Goal: Task Accomplishment & Management: Complete application form

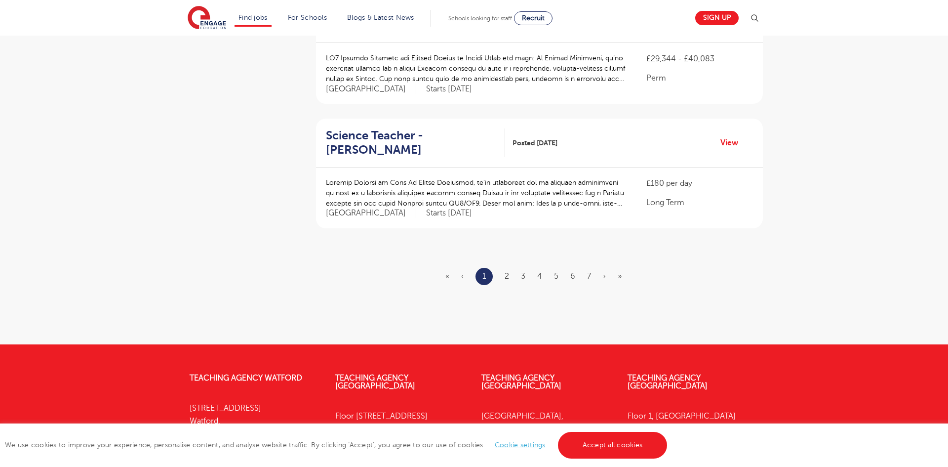
scroll to position [1125, 0]
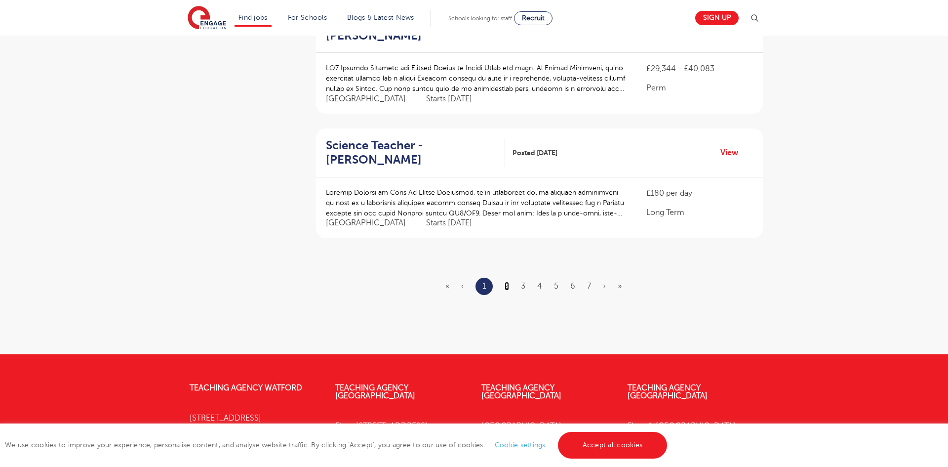
click at [505, 281] on link "2" at bounding box center [507, 285] width 4 height 9
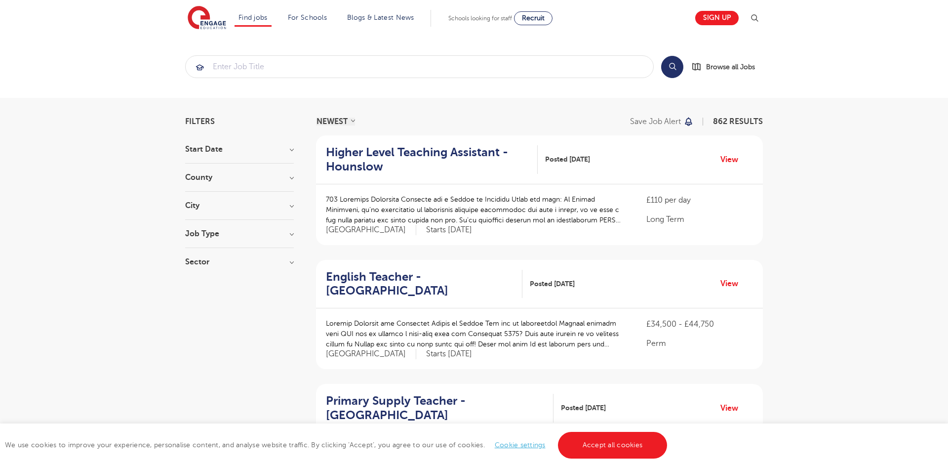
click at [230, 231] on h3 "Job Type" at bounding box center [239, 234] width 109 height 8
click at [234, 360] on h3 "Sector" at bounding box center [239, 364] width 109 height 8
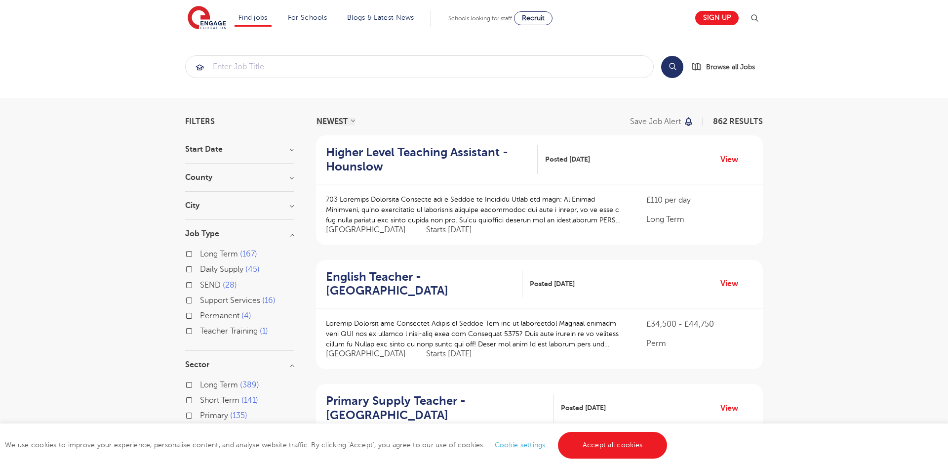
click at [282, 192] on section "Start Date October 135 November 116 January 9 December 1 Show more County Londo…" at bounding box center [239, 311] width 109 height 333
click at [279, 208] on h3 "City" at bounding box center [239, 205] width 109 height 8
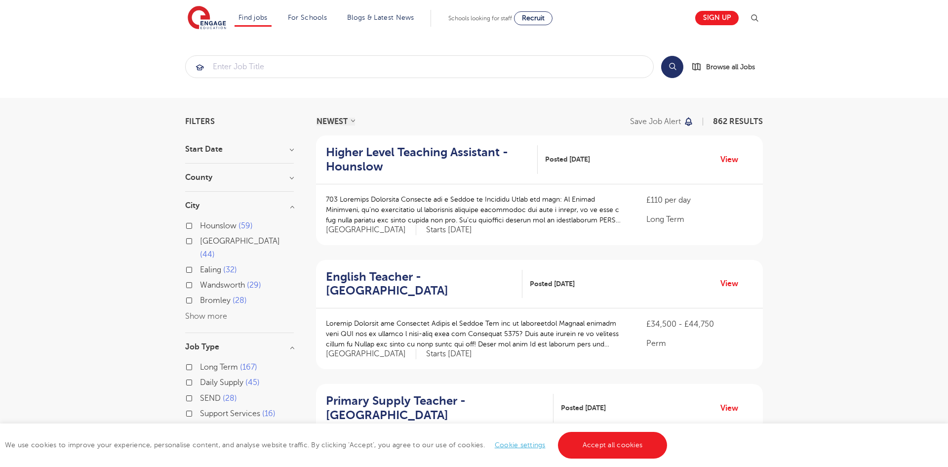
click at [211, 308] on div "Hounslow 59 Leeds 44 Ealing 32 Wandsworth 29 Bromley 28 Show more" at bounding box center [239, 270] width 109 height 103
click at [212, 312] on button "Show more" at bounding box center [206, 316] width 42 height 9
click at [210, 389] on span "Lewisham" at bounding box center [218, 393] width 36 height 9
click at [206, 389] on input "Lewisham 25" at bounding box center [203, 392] width 6 height 6
checkbox input "true"
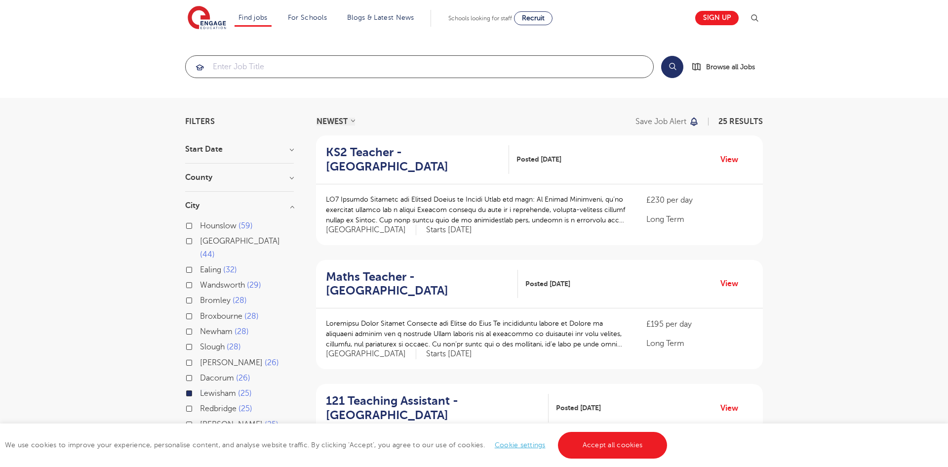
click at [381, 66] on input "search" at bounding box center [420, 67] width 468 height 22
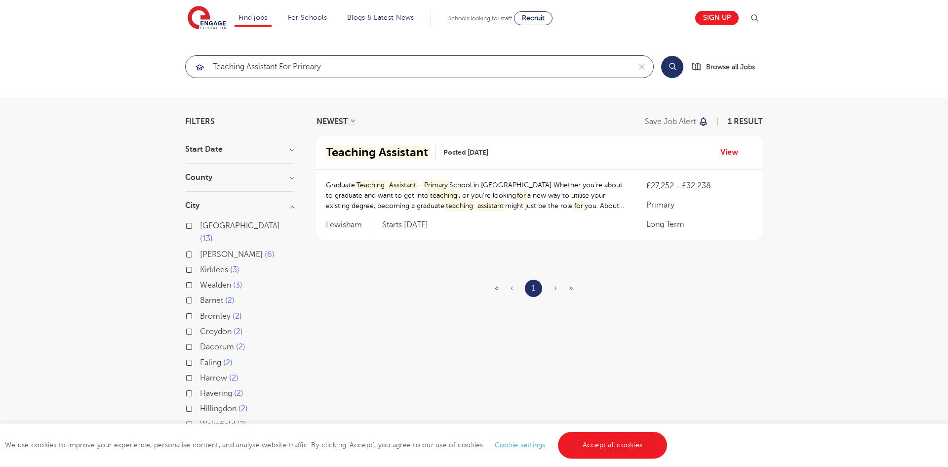
type input "teaching assistant for primary"
click at [415, 147] on mark "Assistant" at bounding box center [403, 152] width 49 height 14
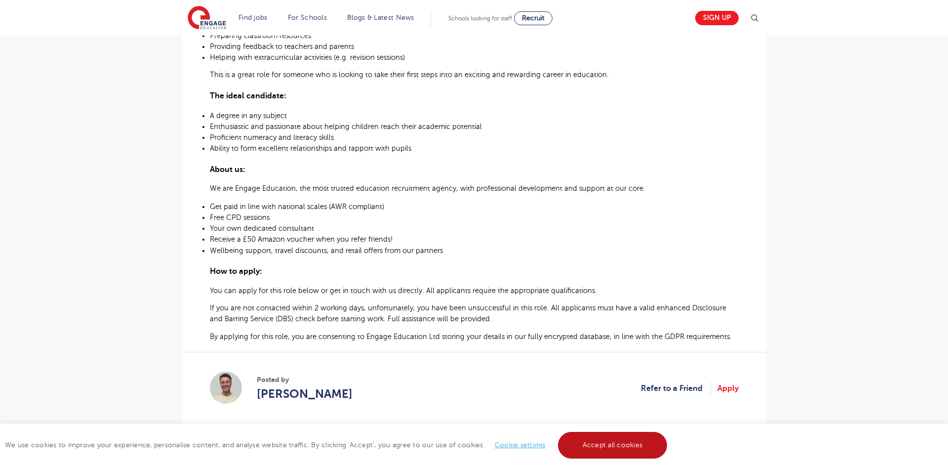
scroll to position [428, 0]
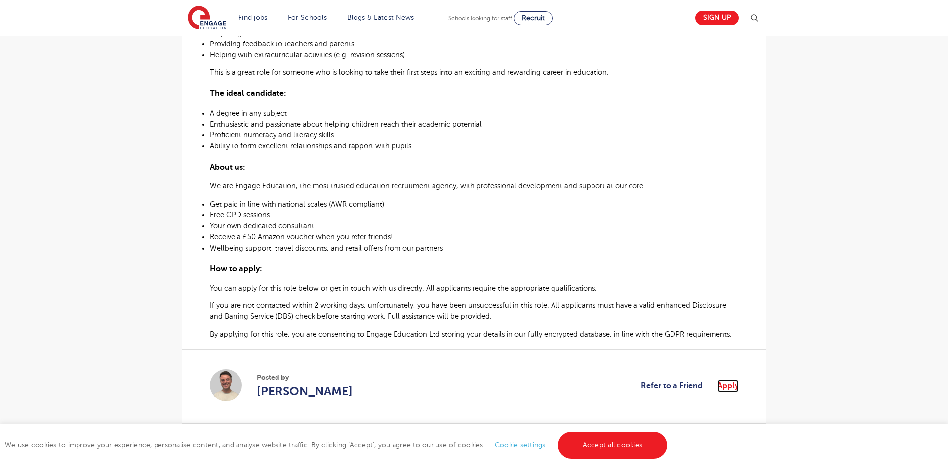
click at [738, 387] on link "Apply" at bounding box center [727, 385] width 21 height 13
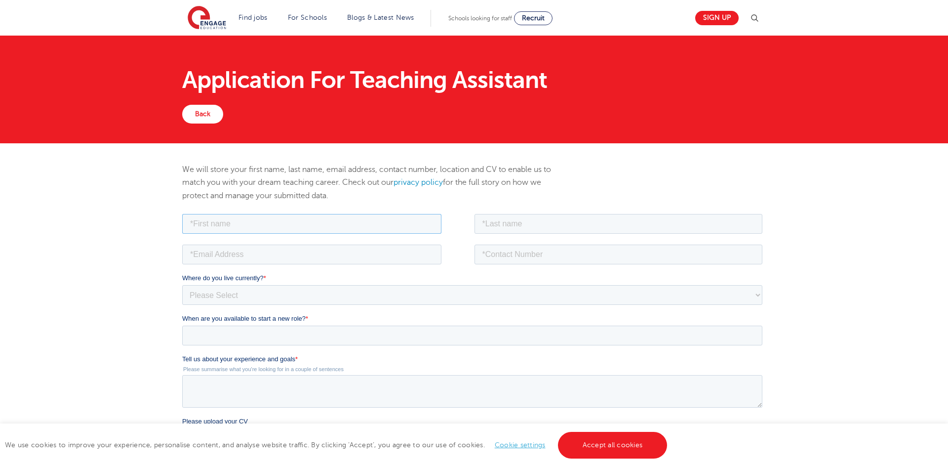
click at [242, 231] on input "text" at bounding box center [311, 223] width 259 height 20
type input "temidayo"
click at [525, 228] on input "text" at bounding box center [618, 223] width 288 height 20
type input "bello"
click at [248, 256] on input "email" at bounding box center [311, 254] width 259 height 20
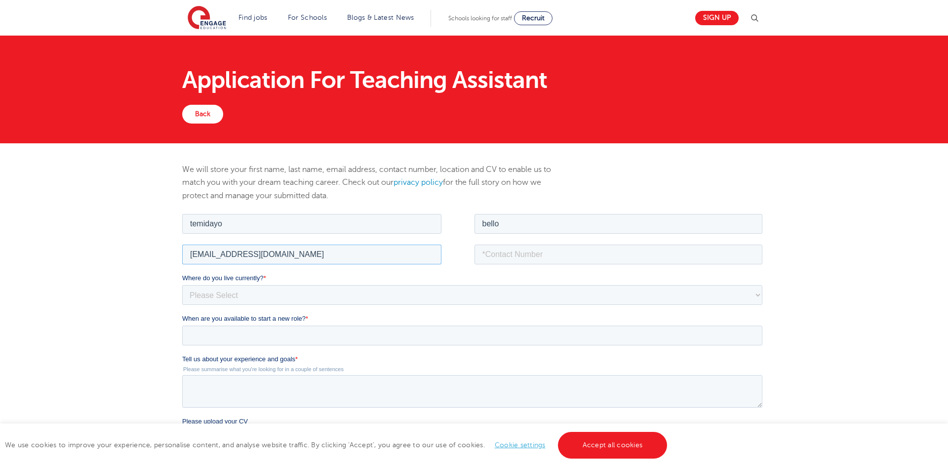
type input "temidayobello@rocketmail.com"
click at [250, 290] on select "Please Select UK Canada Ireland Australia New Zealand Europe USA South Africa J…" at bounding box center [472, 294] width 580 height 20
select select "UK"
click at [182, 284] on select "Please Select UK Canada Ireland Australia New Zealand Europe USA South Africa J…" at bounding box center [472, 294] width 580 height 20
click at [557, 260] on input "tel" at bounding box center [618, 254] width 288 height 20
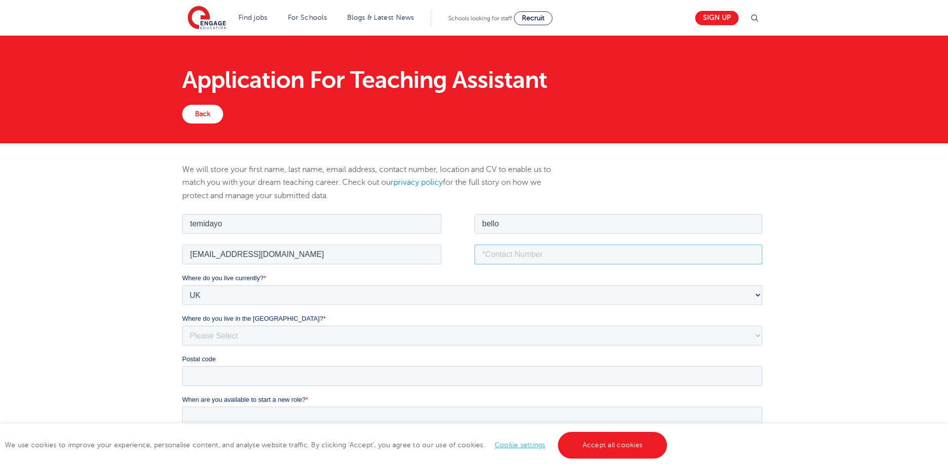
click at [557, 260] on input "tel" at bounding box center [618, 254] width 288 height 20
type input "07938832426"
click at [112, 356] on div "We will store your first name, last name, email address, contact number, locati…" at bounding box center [474, 407] width 948 height 529
click at [119, 355] on div "We will store your first name, last name, email address, contact number, locati…" at bounding box center [474, 407] width 948 height 529
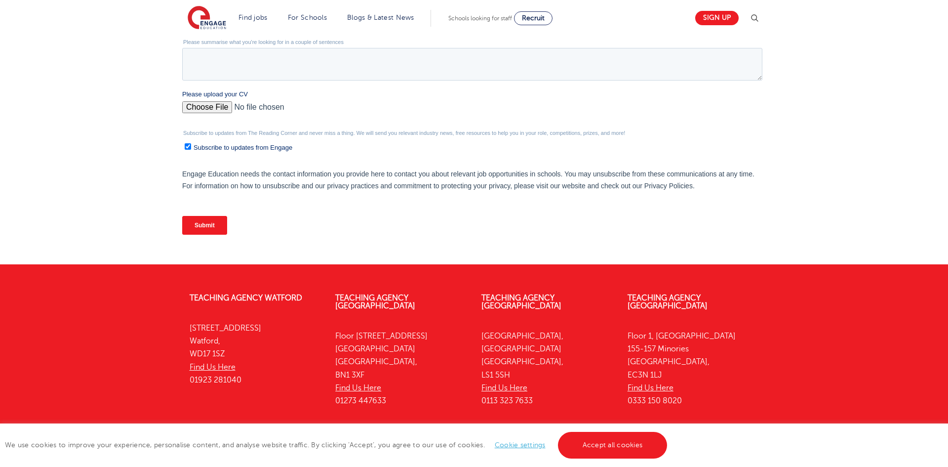
click at [209, 107] on input "Please upload your CV" at bounding box center [472, 111] width 580 height 20
type input "C:\fakepath\Temidayo Bello CV.docx"
click at [84, 112] on div "We will store your first name, last name, email address, contact number, locati…" at bounding box center [474, -1] width 948 height 529
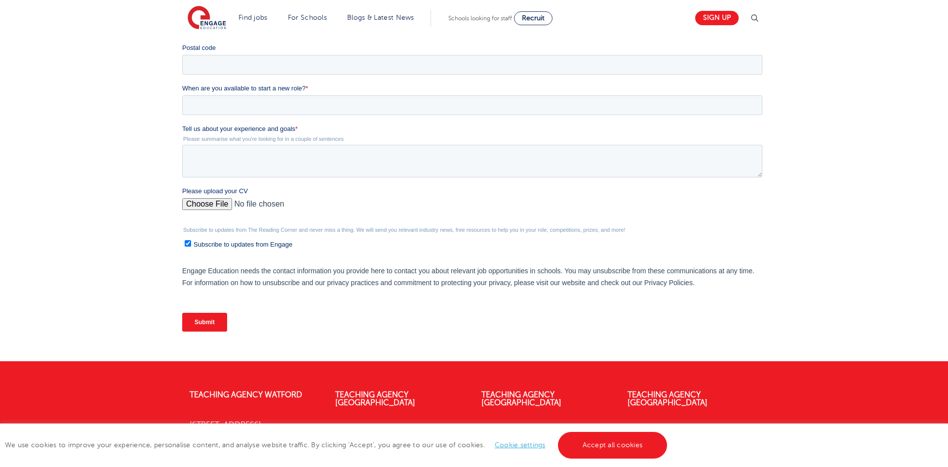
scroll to position [289, 0]
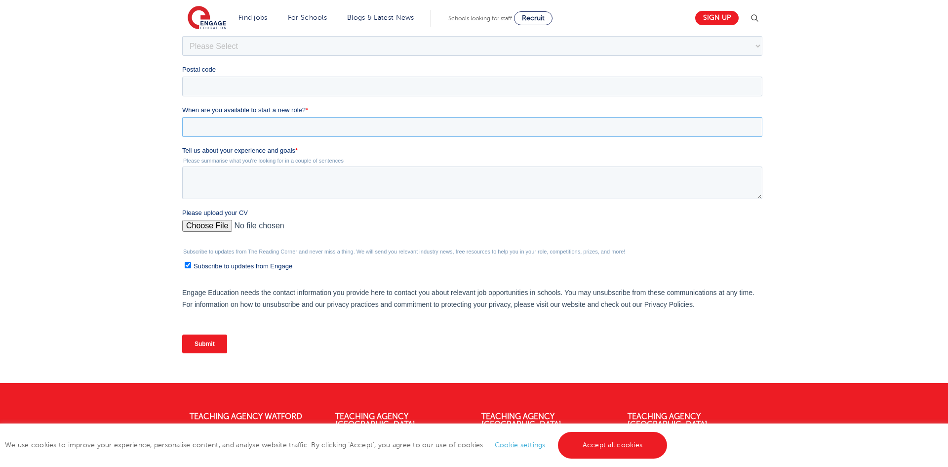
click at [314, 126] on input "When are you available to start a new role? *" at bounding box center [472, 127] width 580 height 20
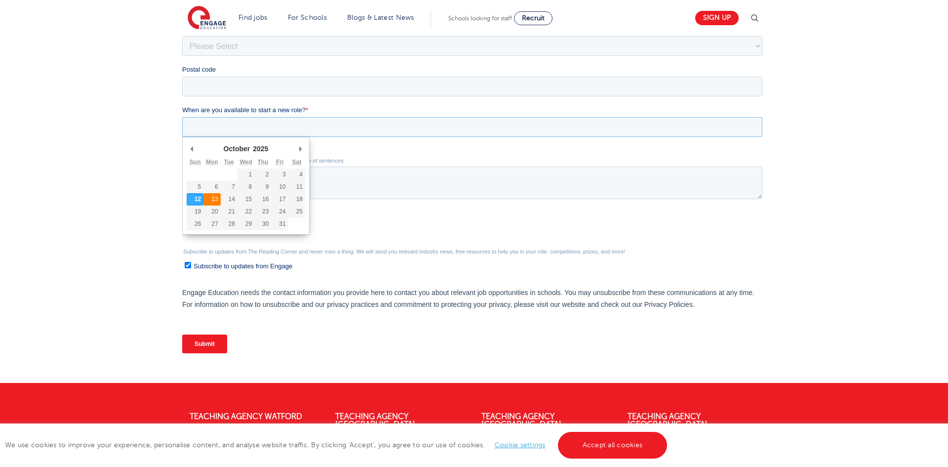
type div "2025-10-13"
type input "2025/10/13"
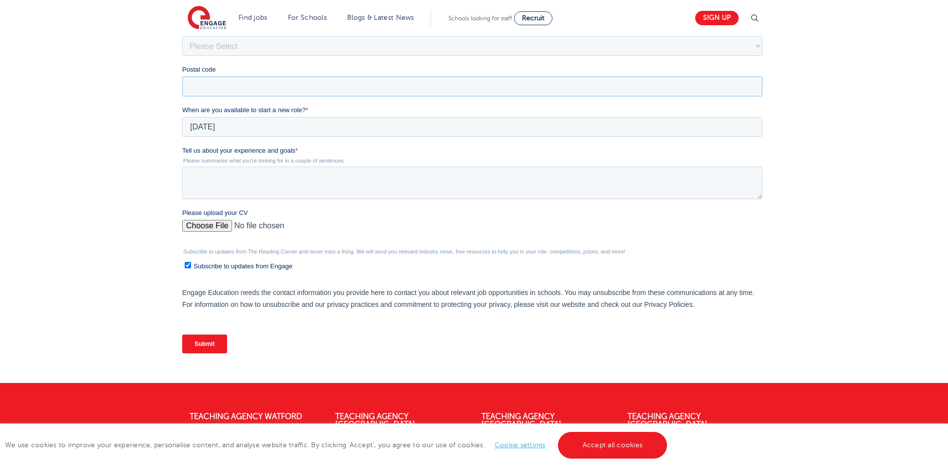
click at [203, 91] on input "Postal code" at bounding box center [472, 87] width 580 height 20
type input "ig10 2dl"
click at [97, 241] on div "We will store your first name, last name, email address, contact number, locati…" at bounding box center [474, 118] width 948 height 529
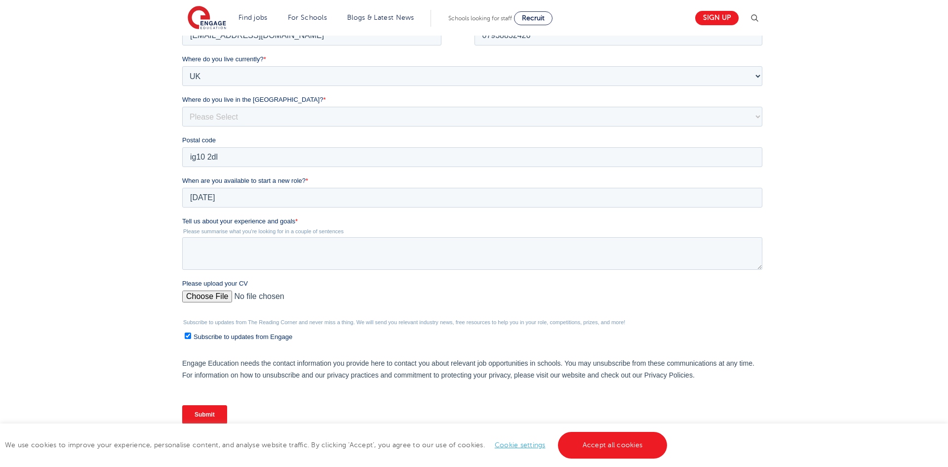
scroll to position [210, 0]
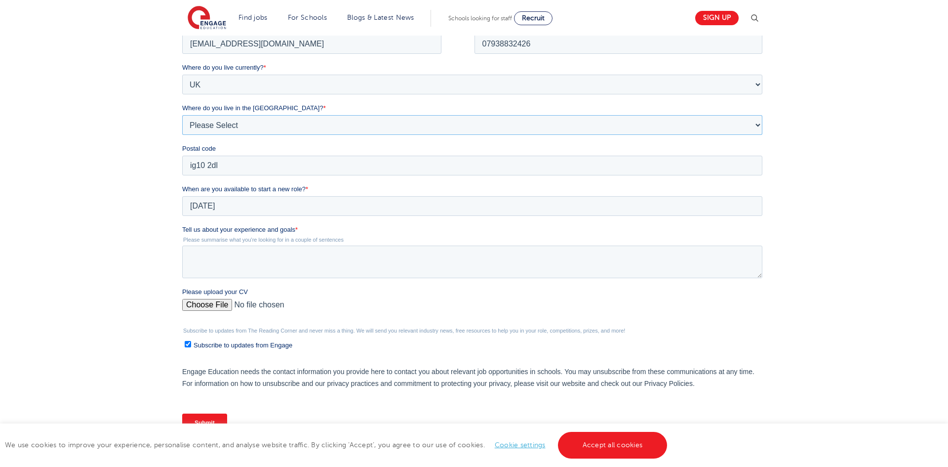
click at [288, 117] on select "Please Select Overseas Barnsley Bedfordshire Berkshire Bournemouth Bracknell Fo…" at bounding box center [472, 125] width 580 height 20
select select "Essex"
click at [182, 115] on select "Please Select Overseas Barnsley Bedfordshire Berkshire Bournemouth Bracknell Fo…" at bounding box center [472, 125] width 580 height 20
click at [123, 303] on div "We will store your first name, last name, email address, contact number, locati…" at bounding box center [474, 197] width 948 height 529
click at [264, 264] on textarea "Tell us about your experience and goals *" at bounding box center [472, 261] width 580 height 33
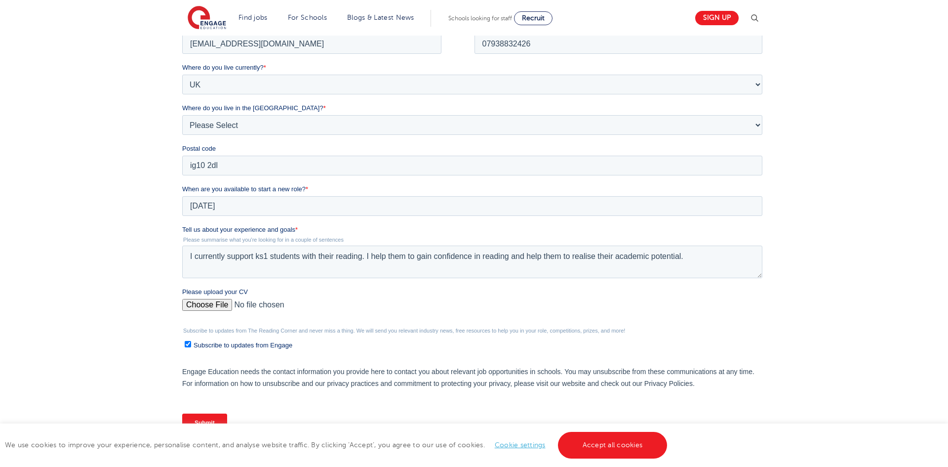
click at [145, 340] on div "We will store your first name, last name, email address, contact number, locati…" at bounding box center [474, 197] width 948 height 529
click at [106, 332] on div "We will store your first name, last name, email address, contact number, locati…" at bounding box center [474, 197] width 948 height 529
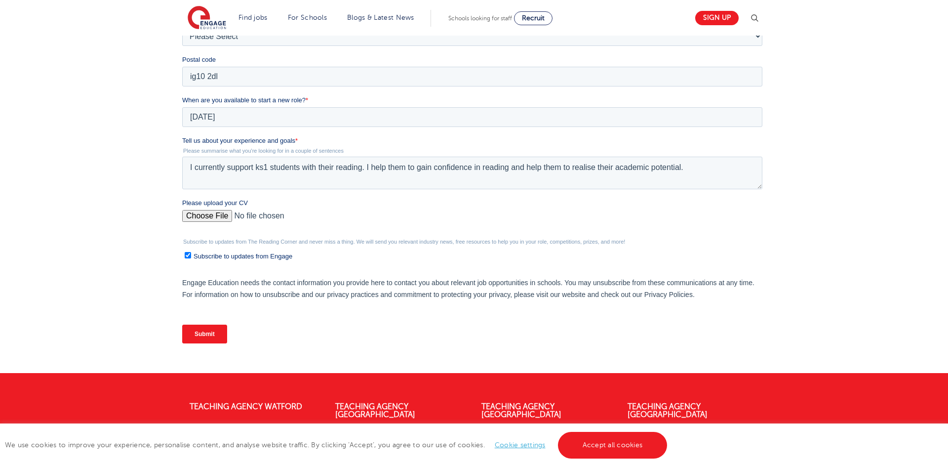
scroll to position [309, 0]
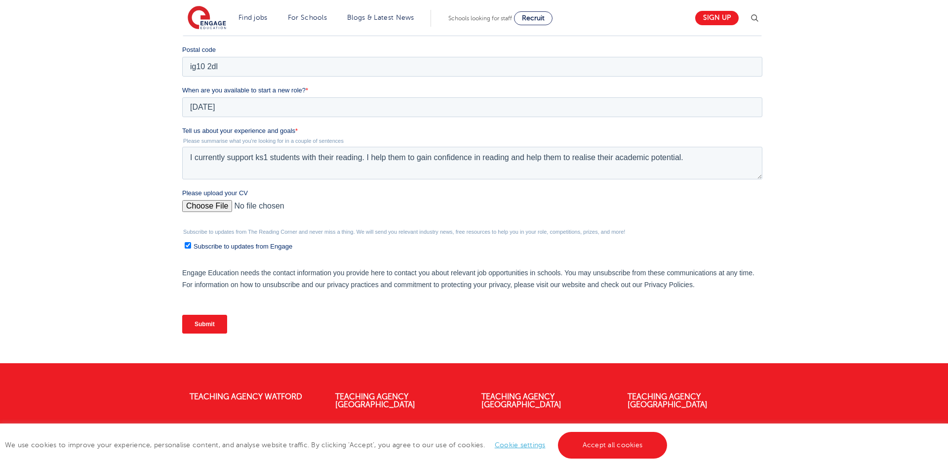
click at [200, 309] on div "Submit" at bounding box center [474, 324] width 584 height 36
click at [704, 162] on textarea "I currently support ks1 students with their reading. I help them to gain confid…" at bounding box center [472, 163] width 580 height 33
click at [361, 163] on textarea "I currently support ks1 students with their reading. I help them to gain confid…" at bounding box center [472, 163] width 580 height 33
click at [360, 163] on textarea "I currently support ks1 students with their reading. I help them to gain confid…" at bounding box center [472, 163] width 580 height 33
type textarea "I currently support ks1 students with their reading as a volunteer in a primary…"
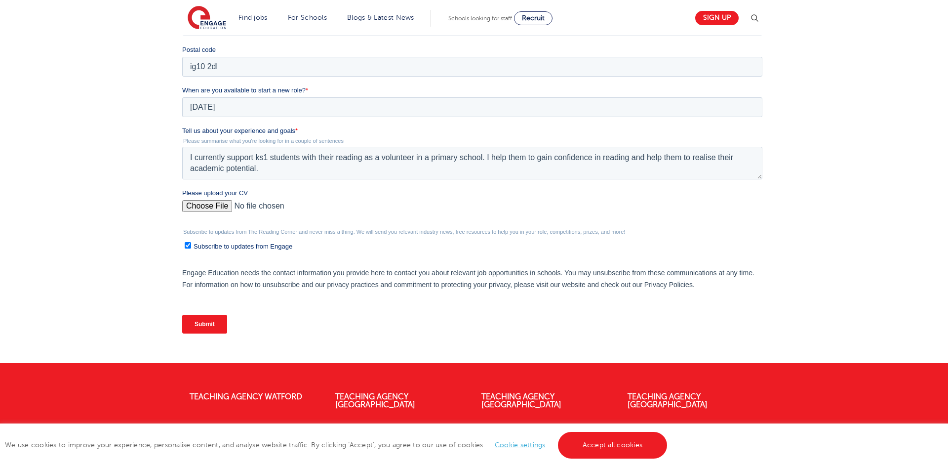
click at [224, 325] on input "Submit" at bounding box center [204, 324] width 45 height 19
